Goal: Information Seeking & Learning: Find specific fact

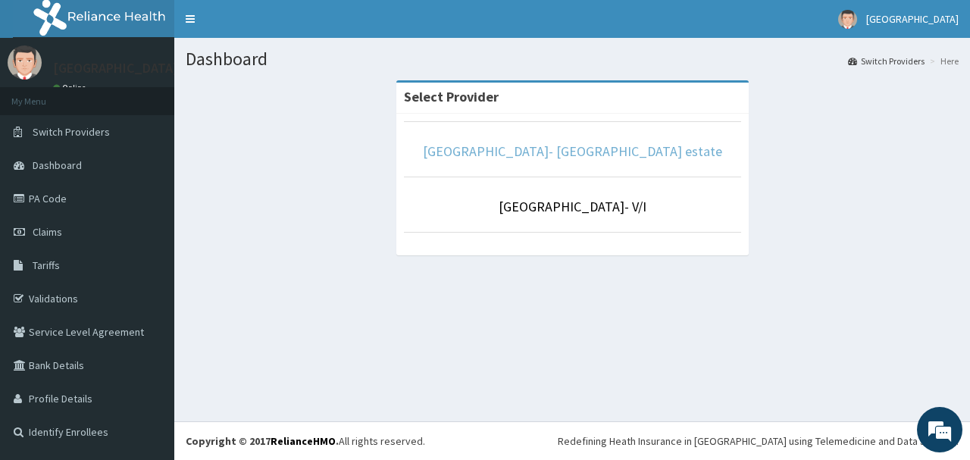
click at [517, 159] on link "[GEOGRAPHIC_DATA]- [GEOGRAPHIC_DATA] estate" at bounding box center [572, 150] width 299 height 17
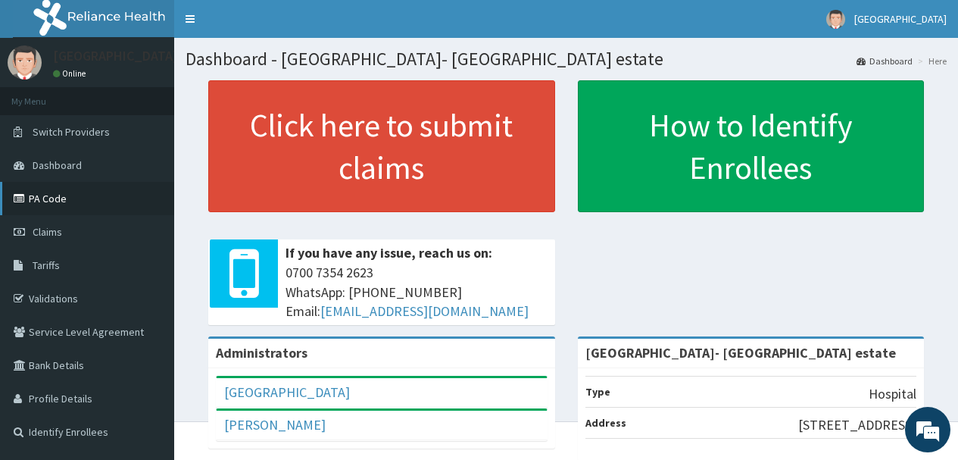
click at [98, 205] on link "PA Code" at bounding box center [87, 198] width 174 height 33
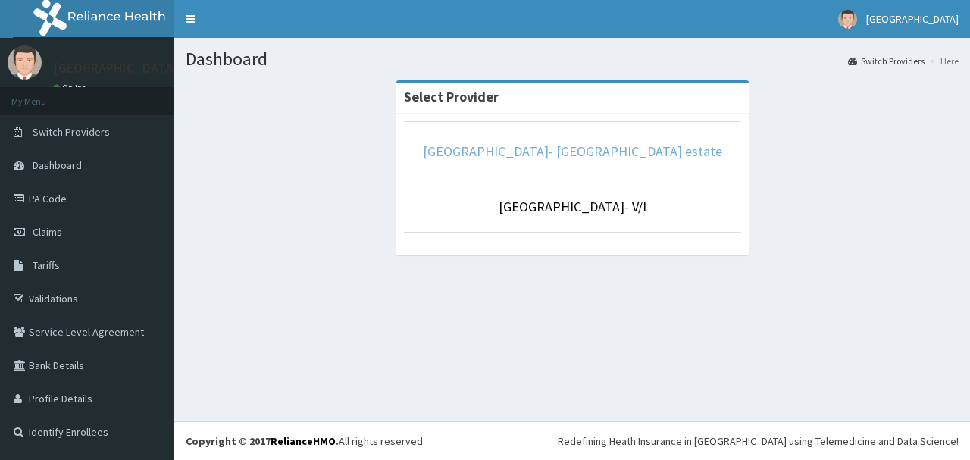
click at [554, 154] on link "[GEOGRAPHIC_DATA]- [GEOGRAPHIC_DATA] estate" at bounding box center [572, 150] width 299 height 17
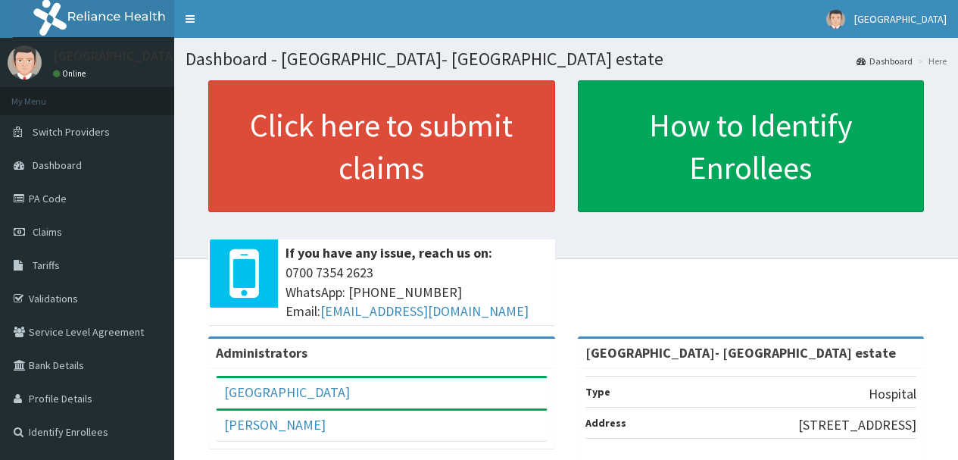
click at [91, 202] on link "PA Code" at bounding box center [87, 198] width 174 height 33
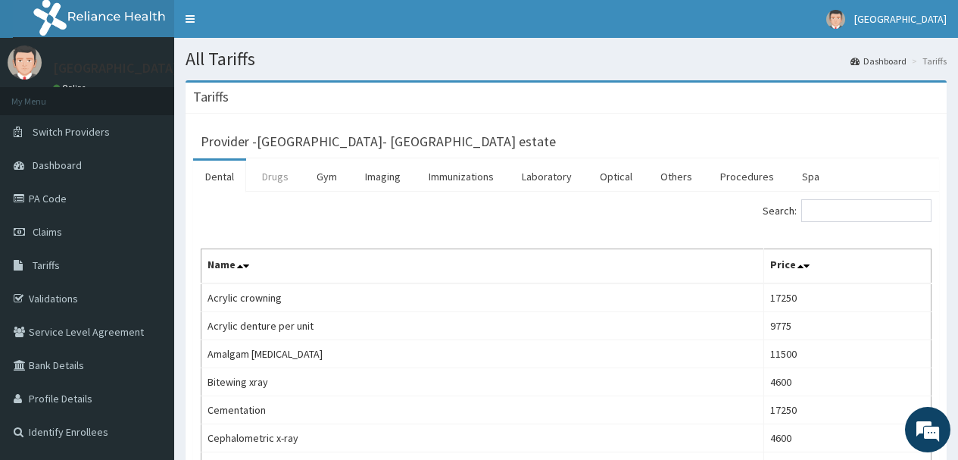
click at [285, 182] on link "Drugs" at bounding box center [275, 177] width 51 height 32
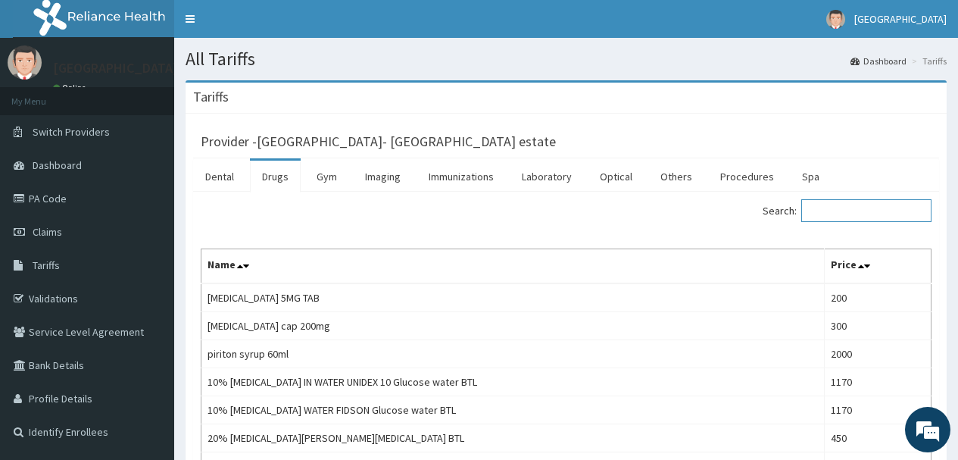
click at [859, 210] on input "Search:" at bounding box center [867, 210] width 130 height 23
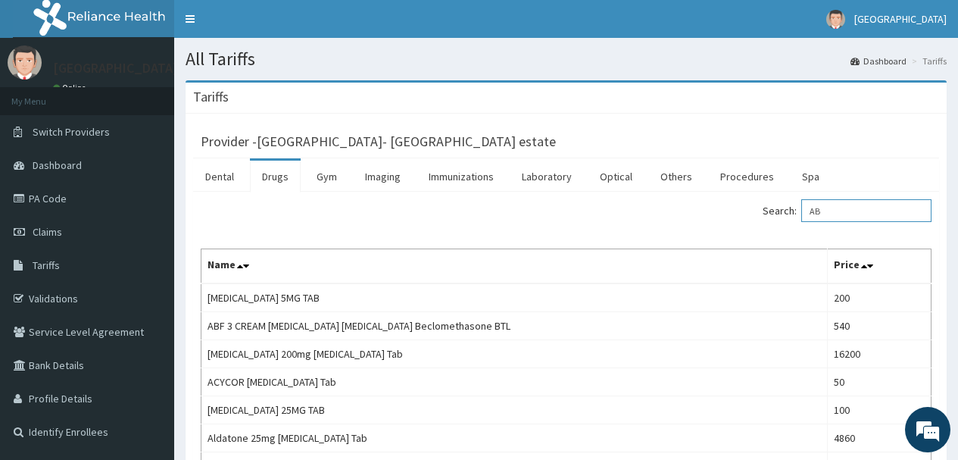
type input "A"
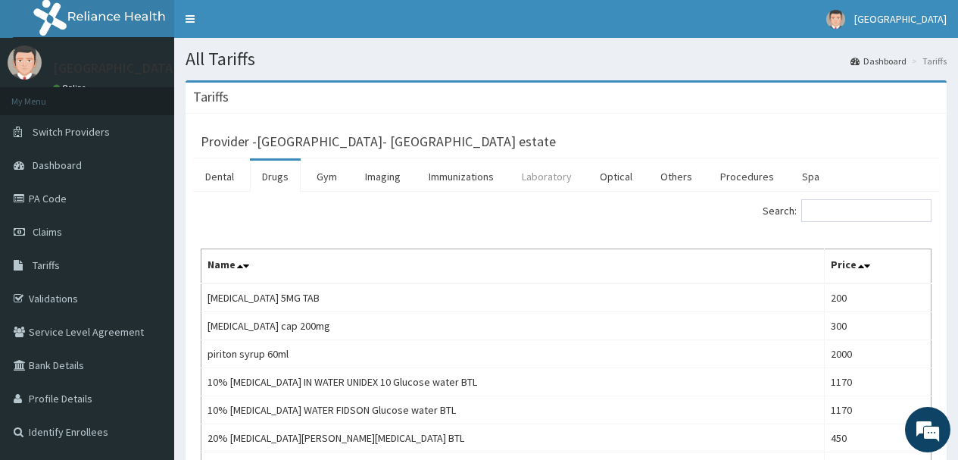
click at [536, 179] on link "Laboratory" at bounding box center [547, 177] width 74 height 32
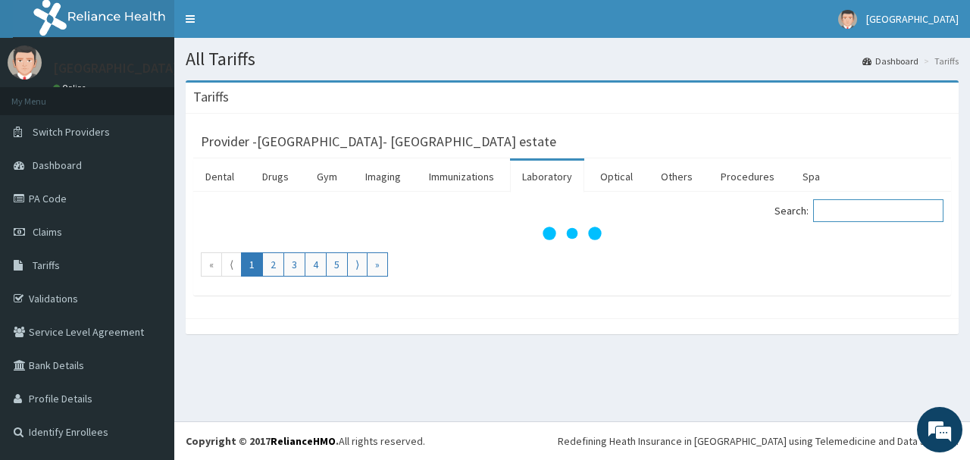
click at [865, 214] on input "Search:" at bounding box center [878, 210] width 130 height 23
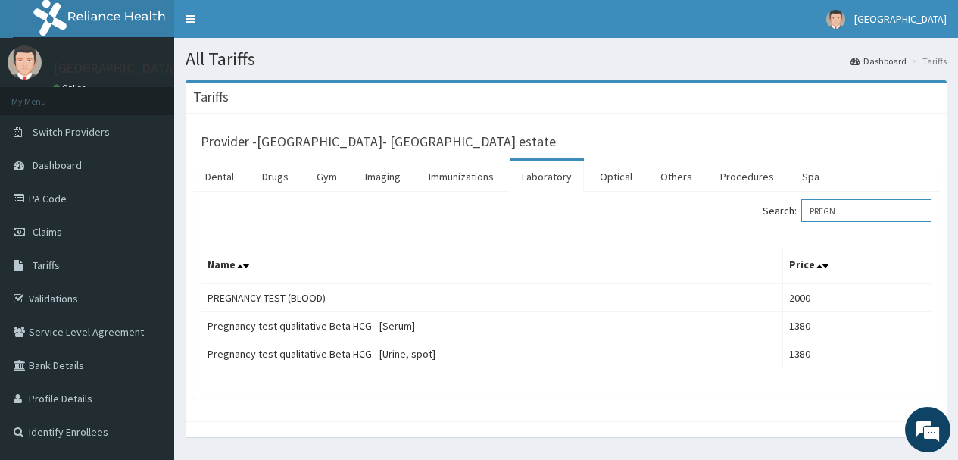
type input "PREGN"
click at [80, 262] on link "Tariffs" at bounding box center [87, 264] width 174 height 33
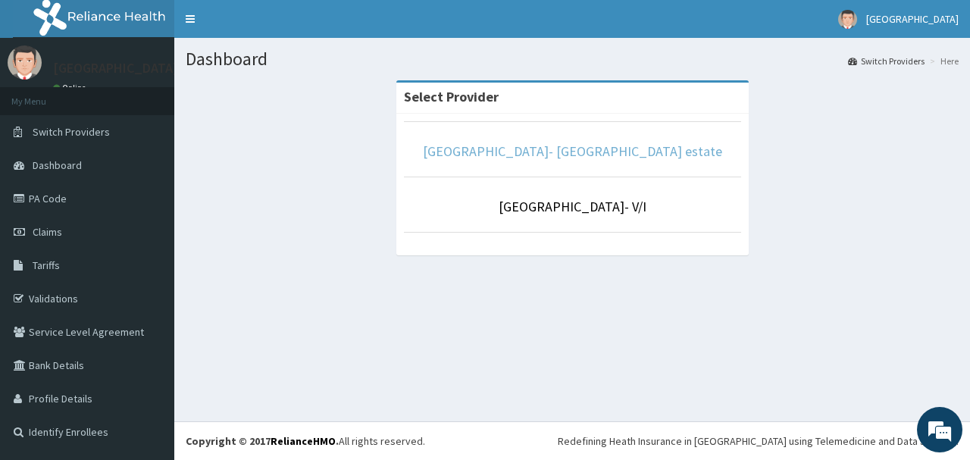
click at [514, 157] on link "[GEOGRAPHIC_DATA]- [GEOGRAPHIC_DATA] estate" at bounding box center [572, 150] width 299 height 17
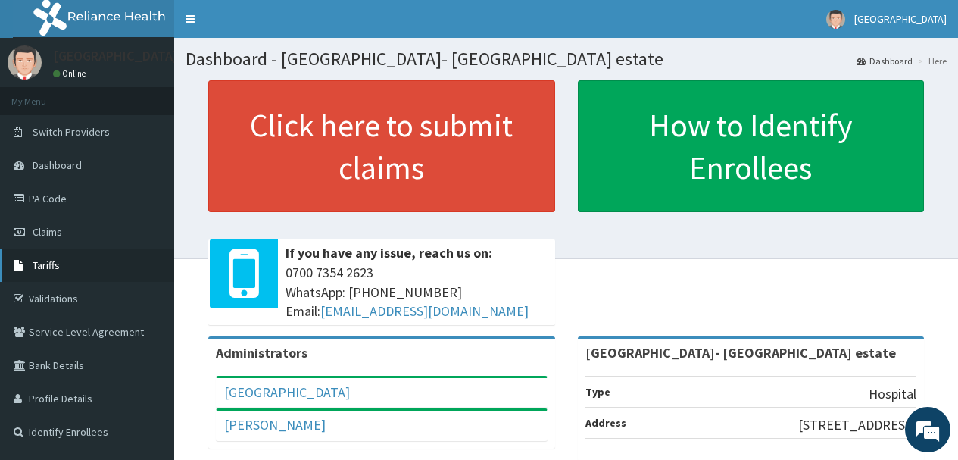
click at [117, 254] on link "Tariffs" at bounding box center [87, 264] width 174 height 33
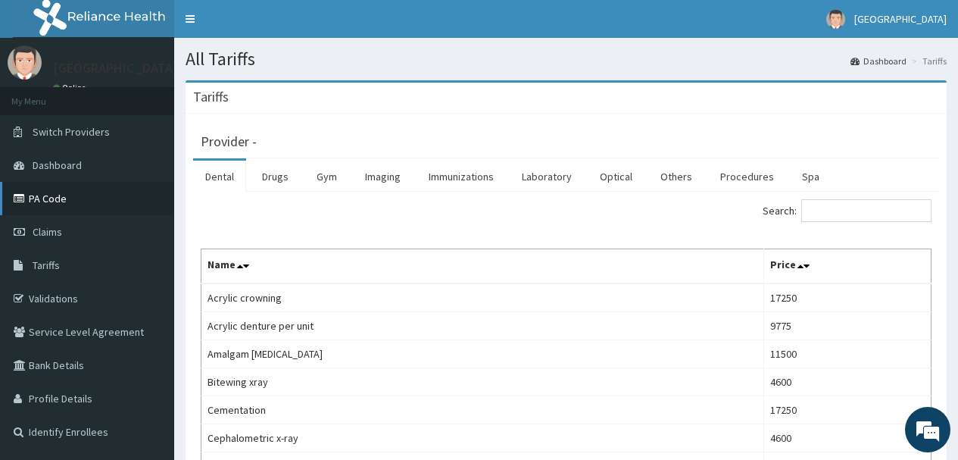
click at [73, 202] on link "PA Code" at bounding box center [87, 198] width 174 height 33
